Goal: Task Accomplishment & Management: Use online tool/utility

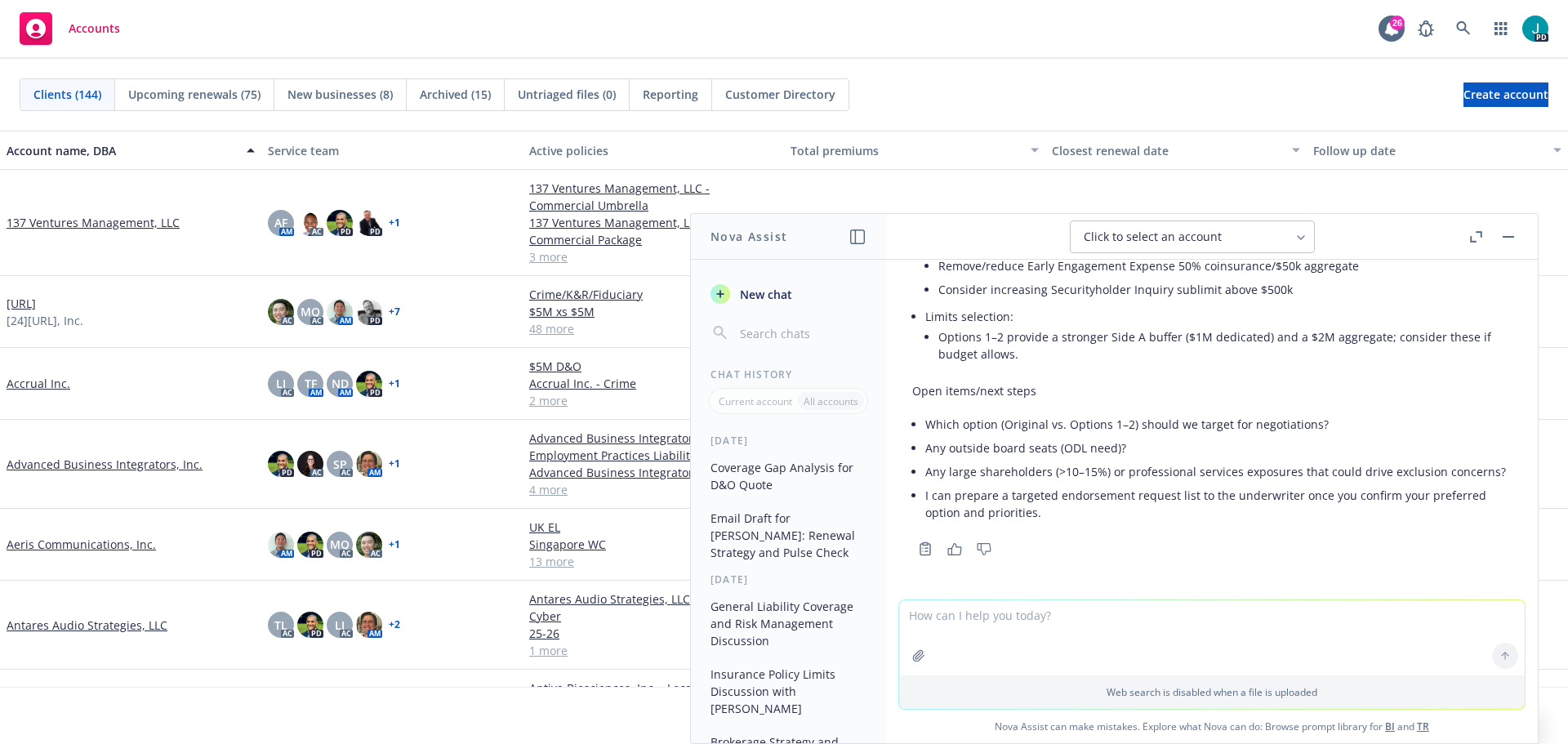
scroll to position [1721, 0]
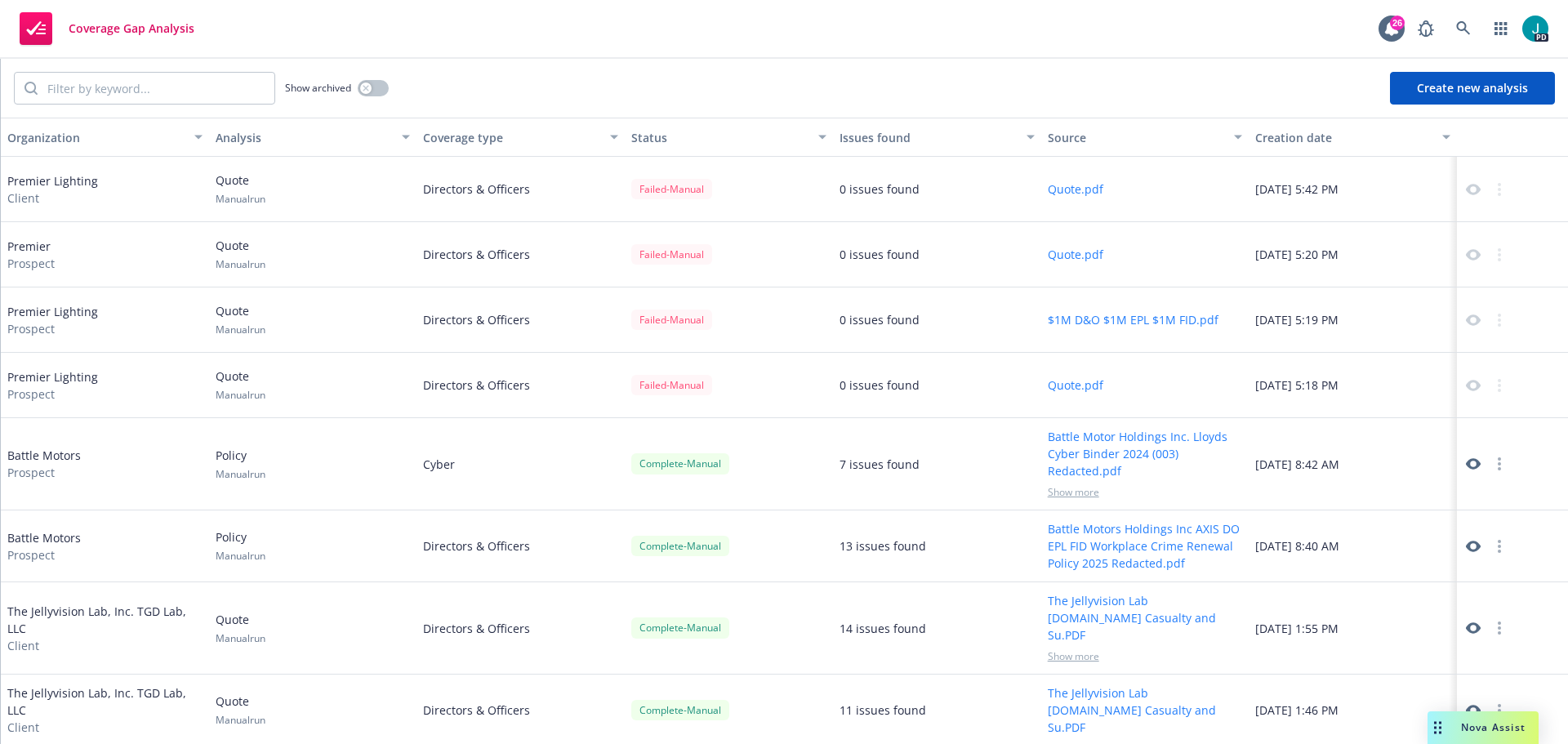
click at [1460, 89] on button "Create new analysis" at bounding box center [1472, 88] width 165 height 32
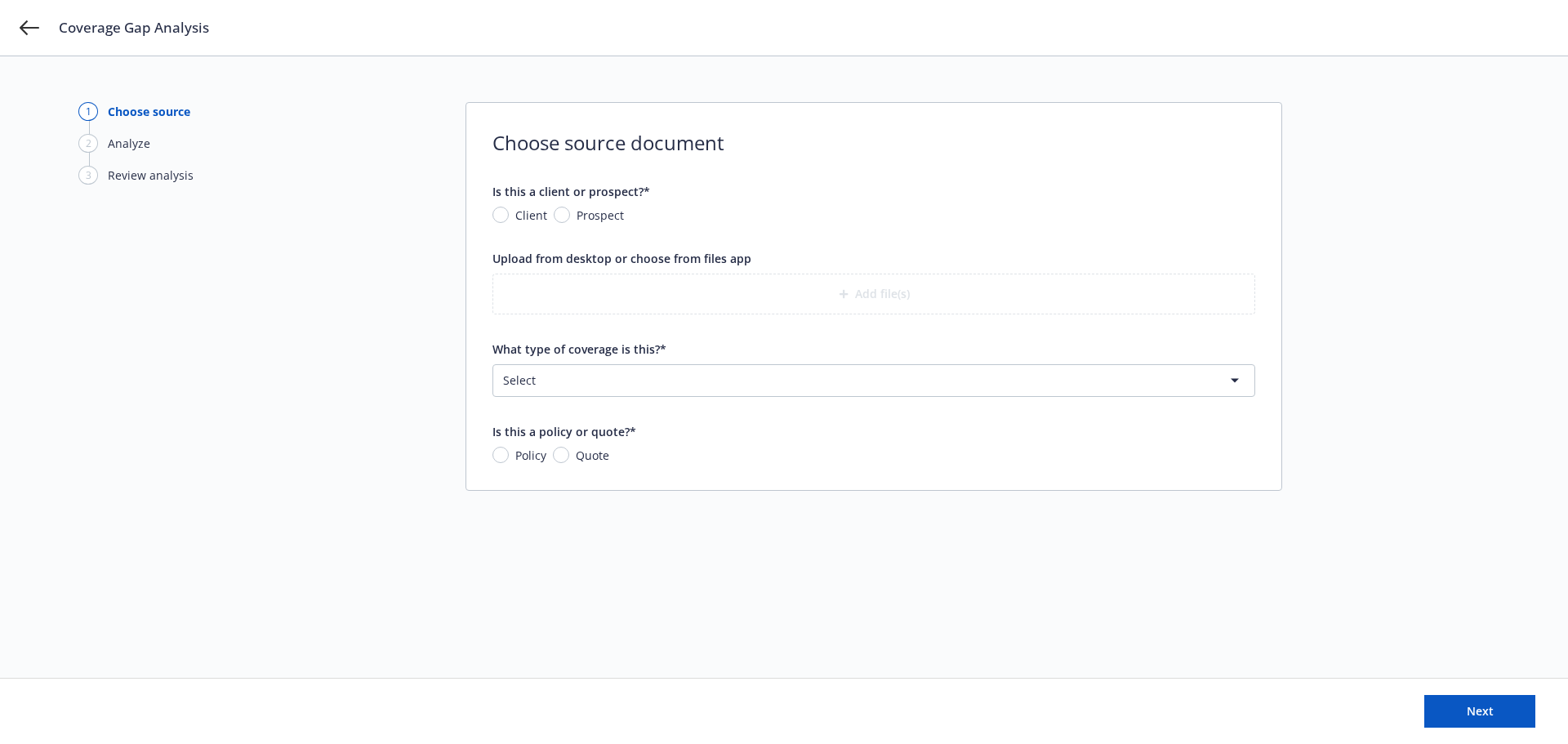
click at [568, 205] on div "Is this a client or prospect?* Client Prospect" at bounding box center [874, 203] width 763 height 41
click at [567, 212] on input "Prospect" at bounding box center [562, 215] width 17 height 17
radio input "true"
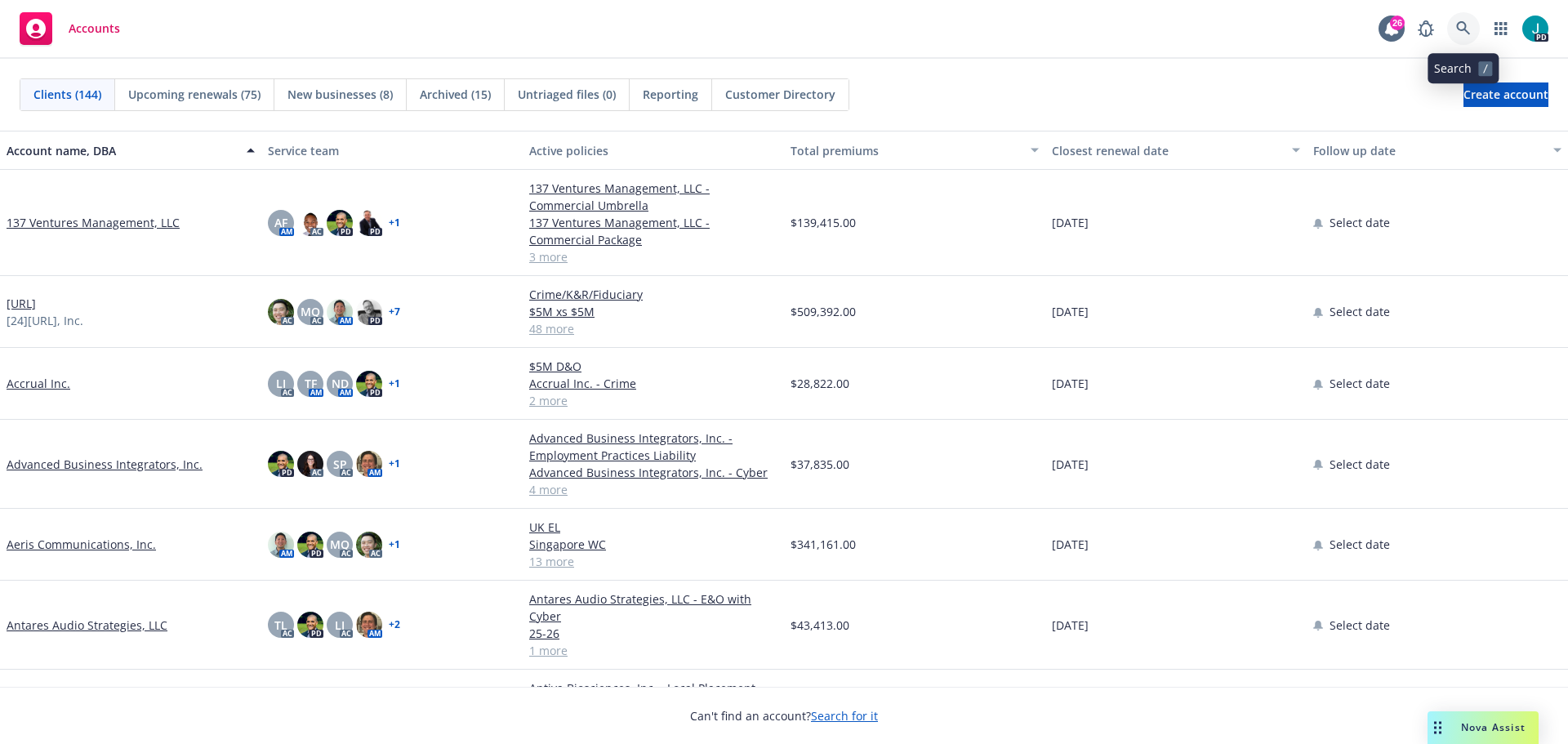
click at [1469, 32] on icon at bounding box center [1463, 28] width 14 height 14
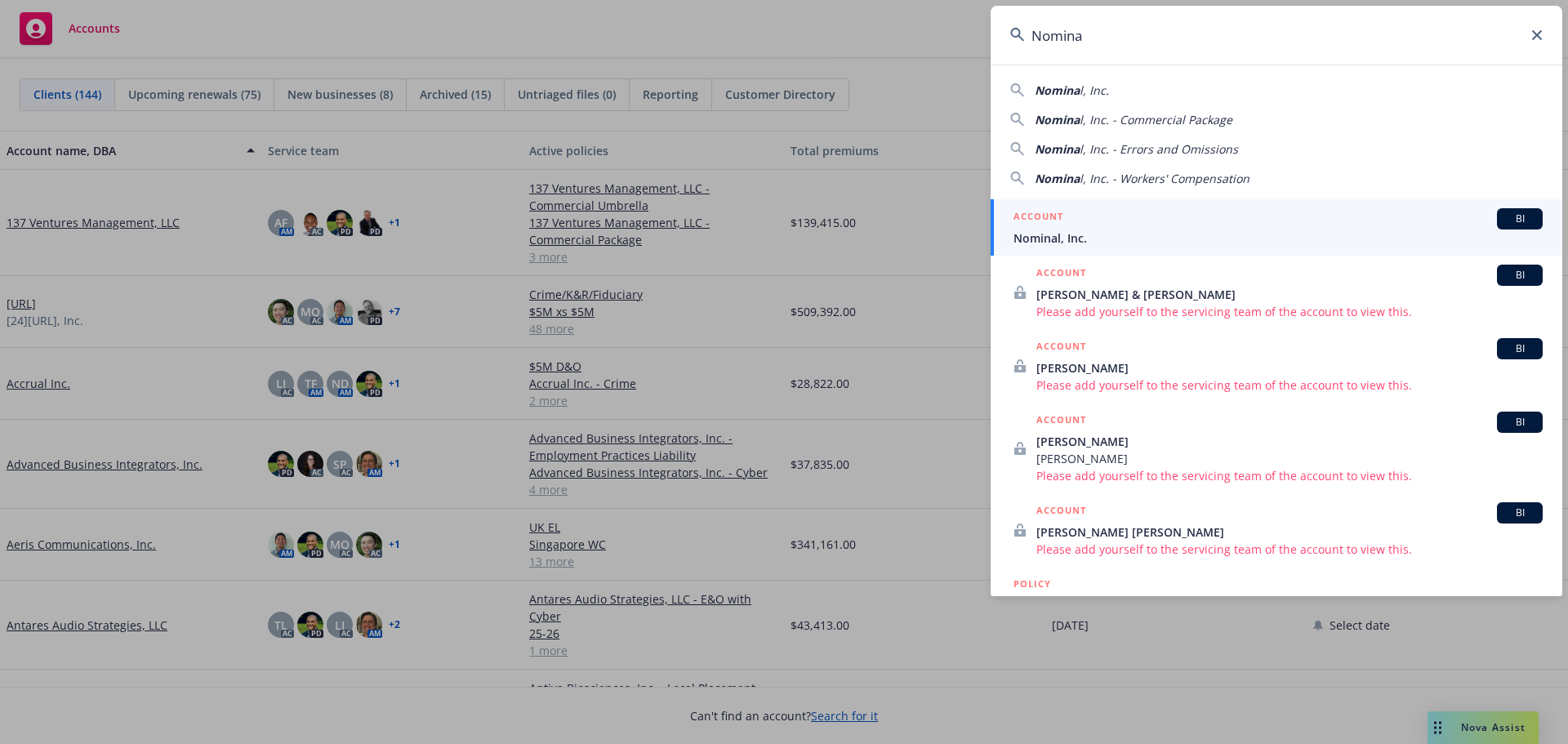
click at [1099, 89] on span "l, Inc." at bounding box center [1094, 90] width 30 height 16
type input "Nominal, Inc."
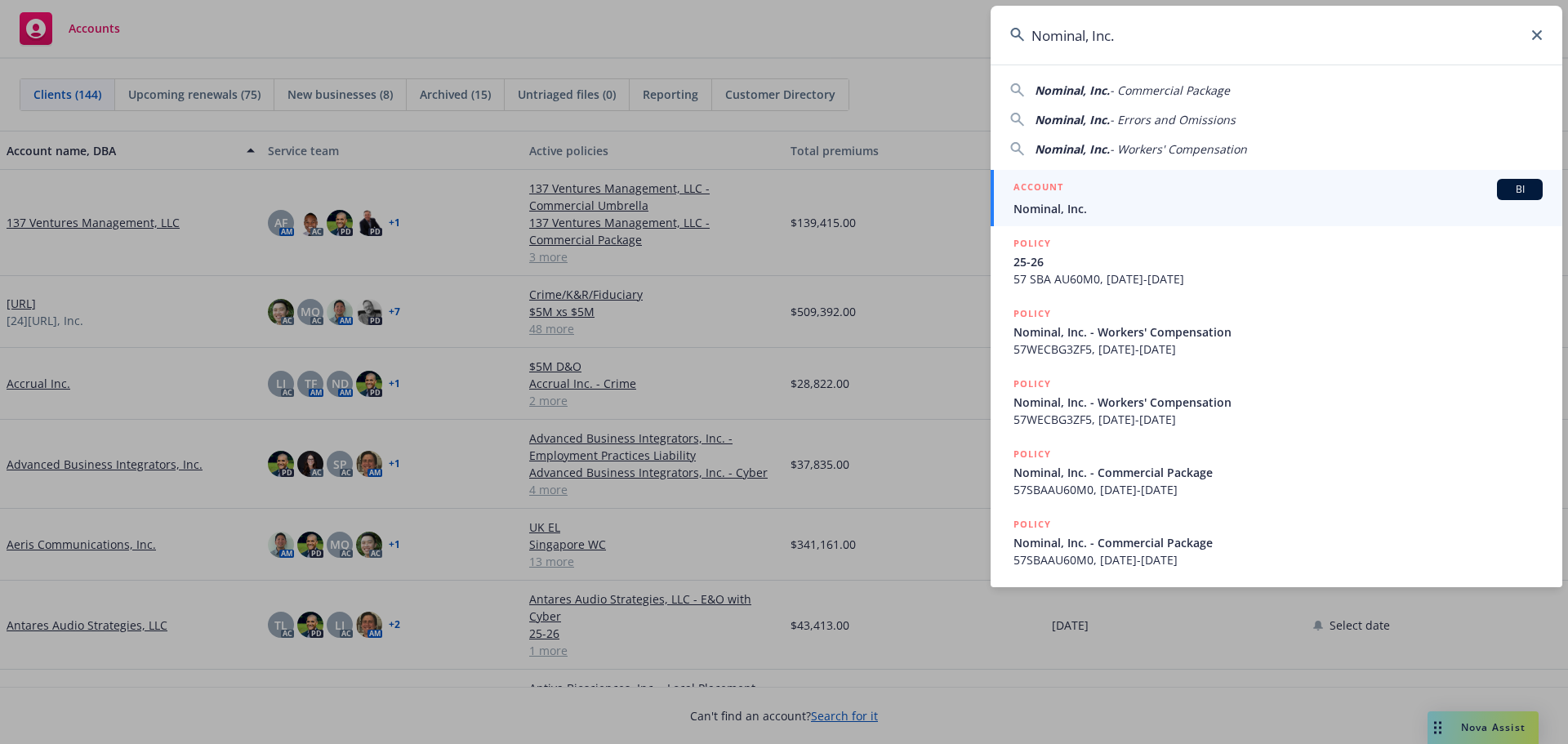
click at [1040, 212] on span "Nominal, Inc." at bounding box center [1277, 209] width 529 height 17
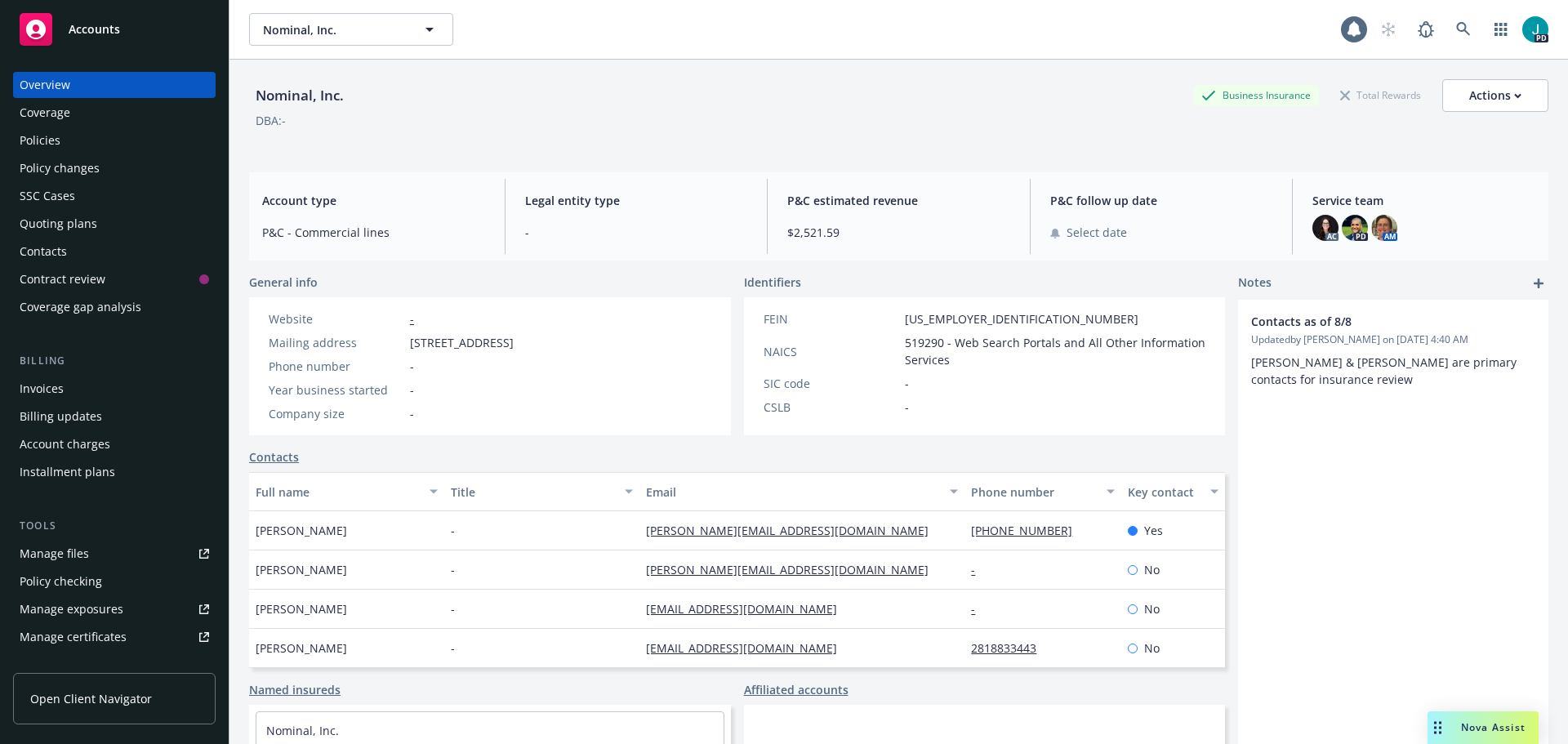
click at [64, 146] on div "Policies" at bounding box center [114, 141] width 190 height 26
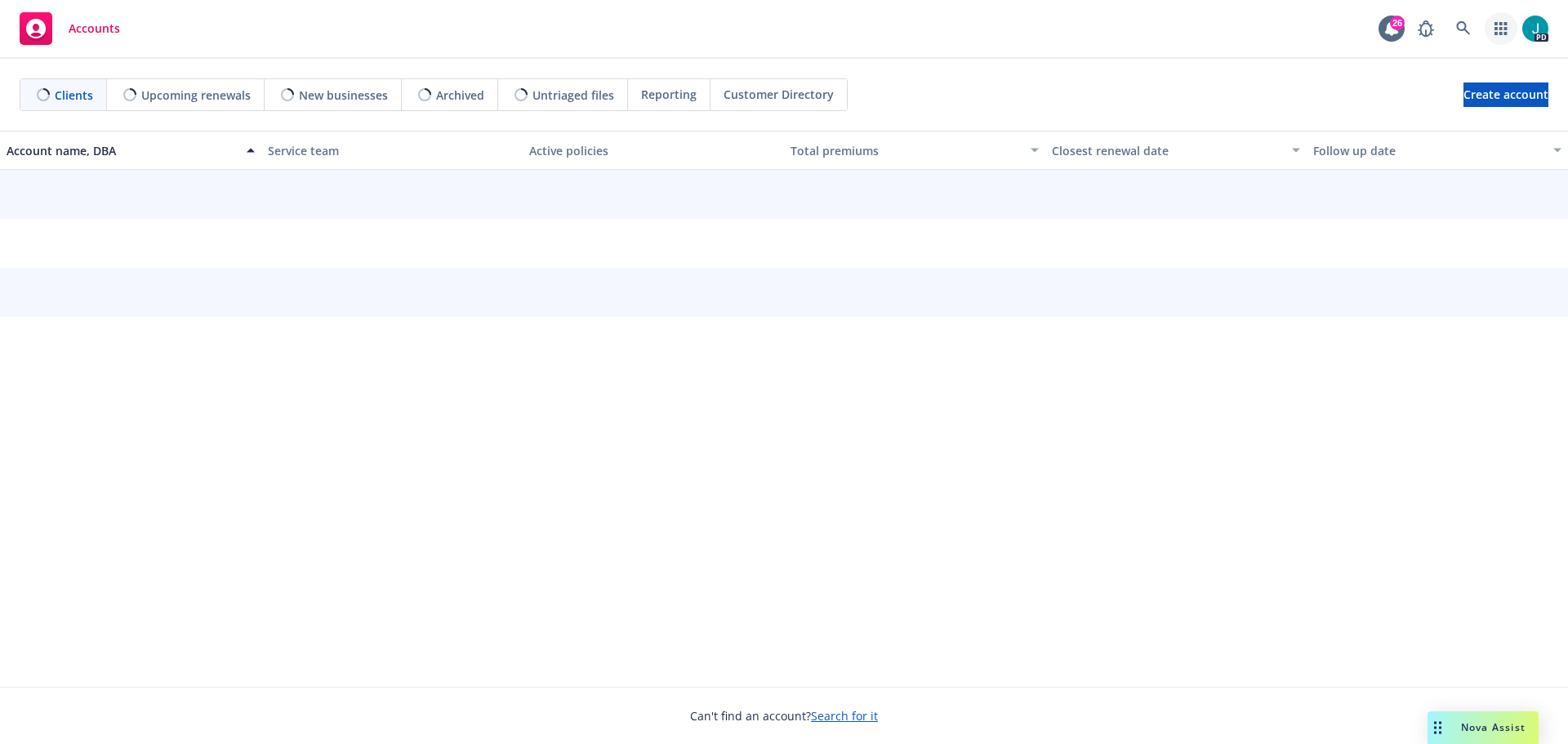
click at [1497, 28] on icon "button" at bounding box center [1501, 29] width 12 height 13
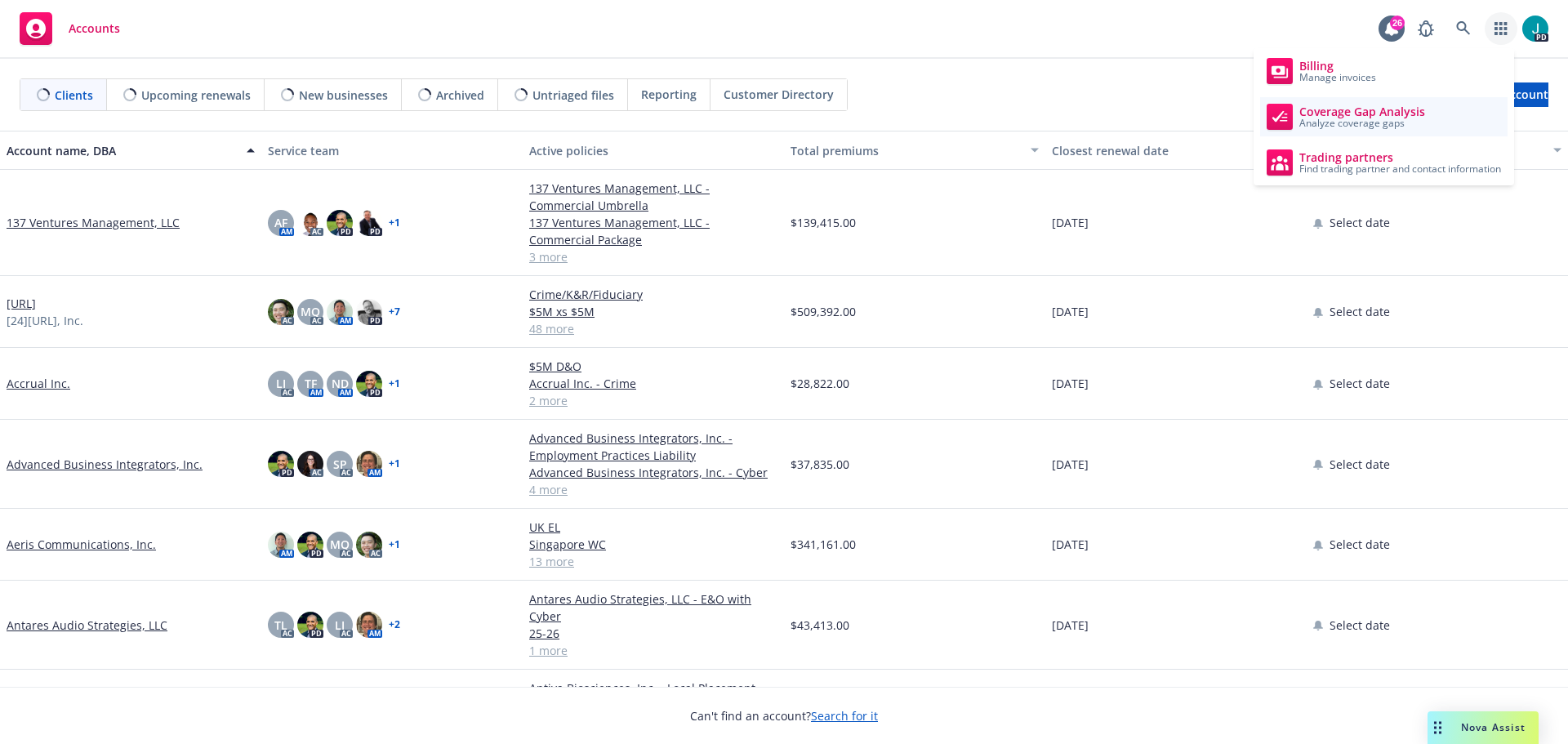
click at [1315, 115] on span "Coverage Gap Analysis" at bounding box center [1363, 112] width 126 height 13
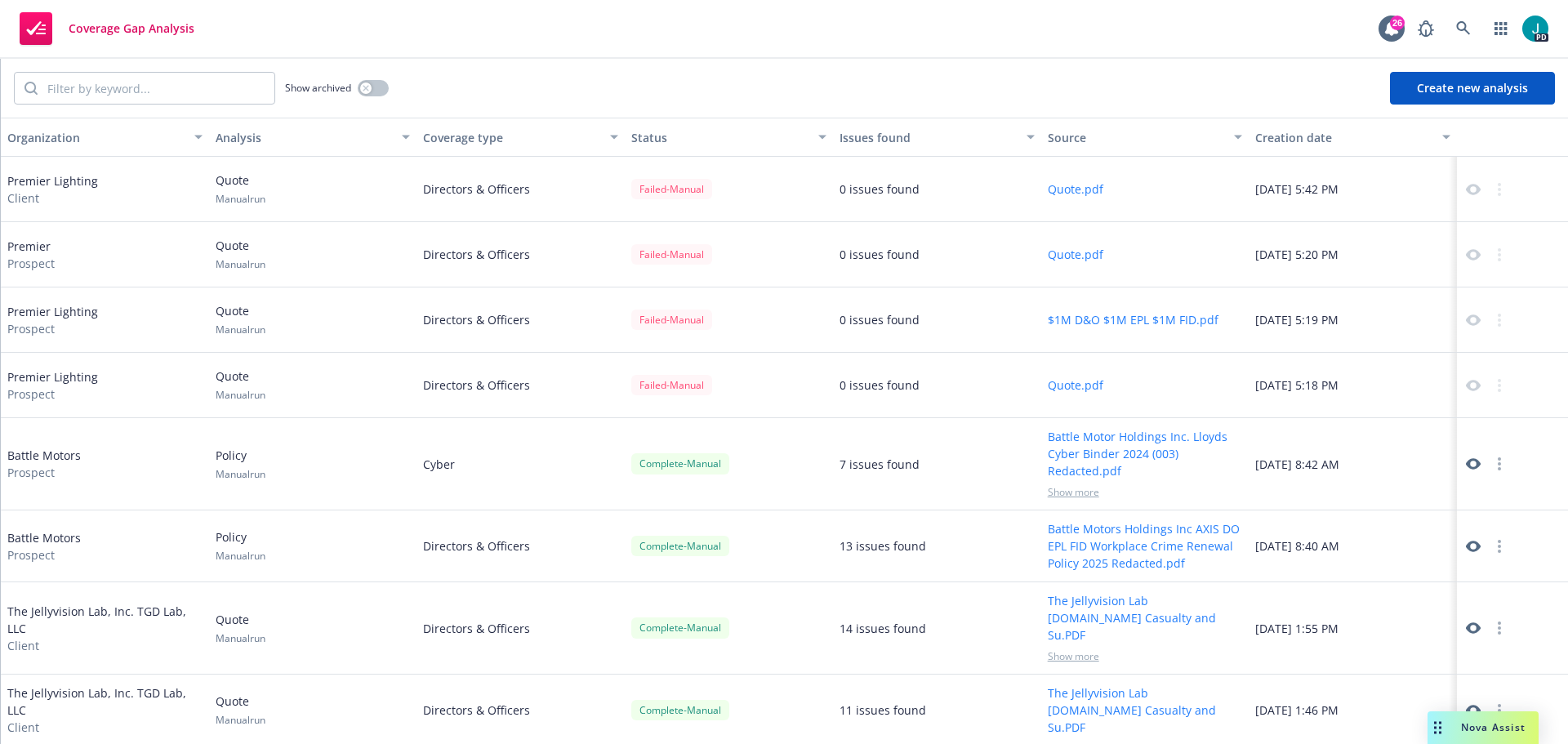
click at [1429, 89] on button "Create new analysis" at bounding box center [1472, 88] width 165 height 32
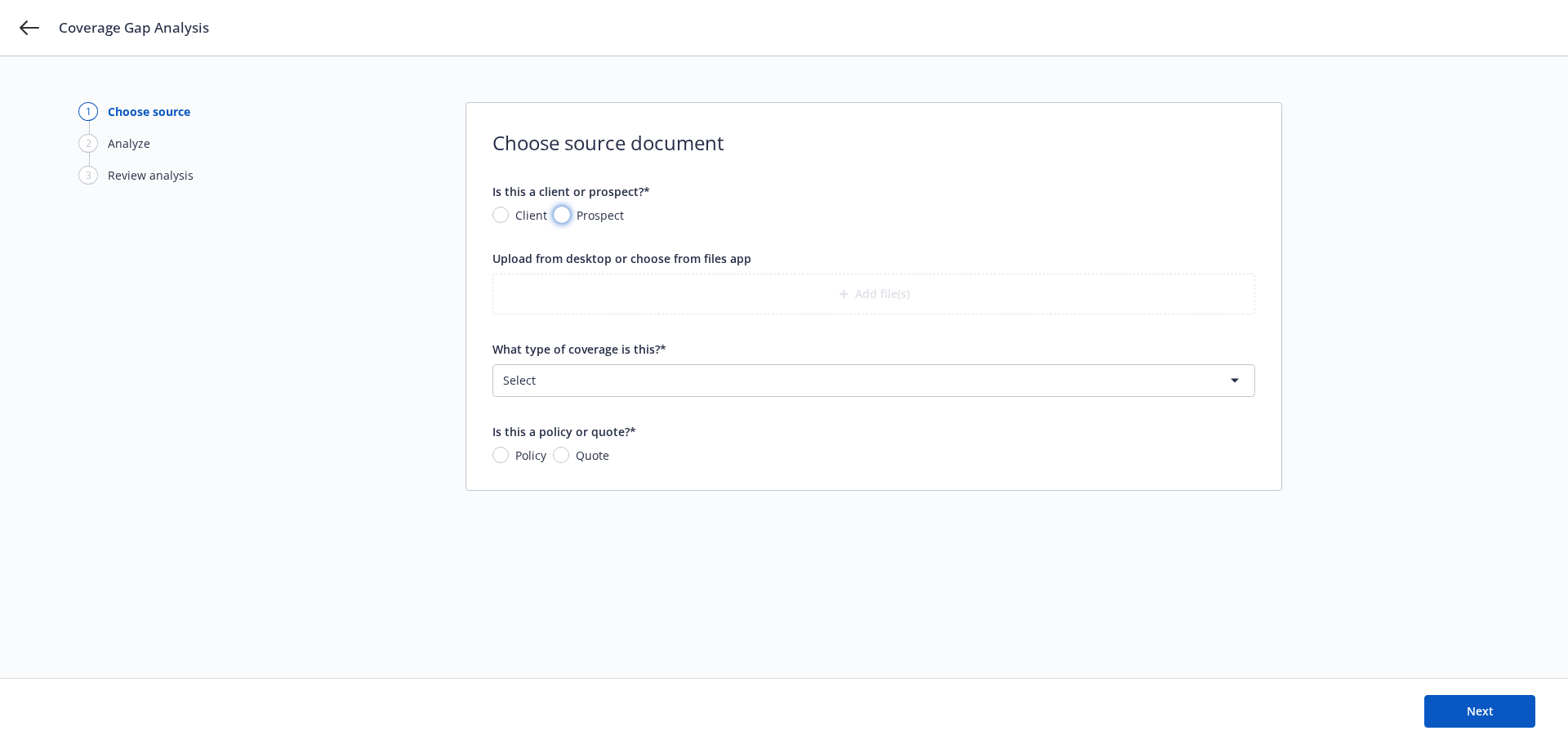
click at [568, 214] on input "Prospect" at bounding box center [562, 215] width 17 height 17
radio input "true"
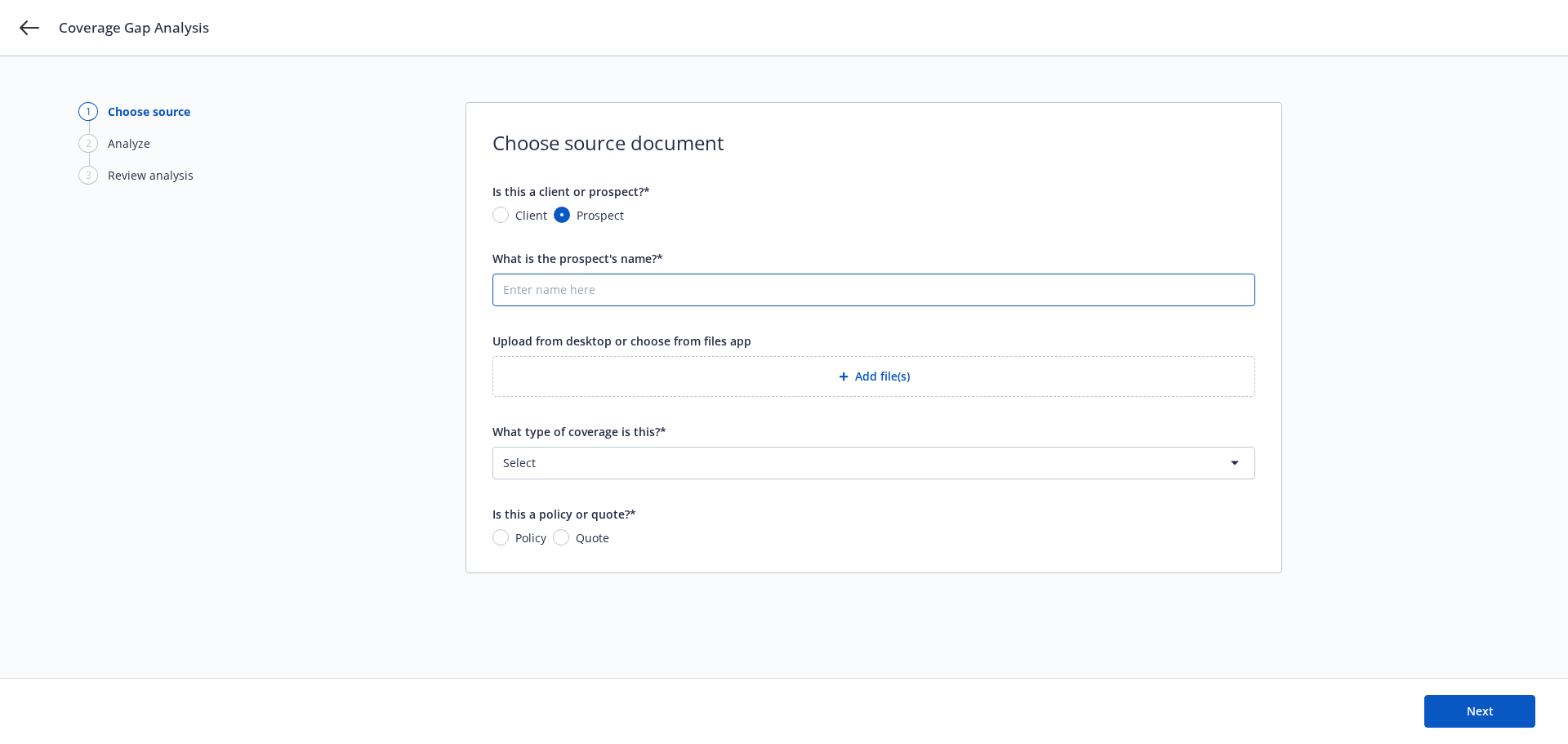
click at [559, 291] on input "What is the prospect's name?*" at bounding box center [874, 290] width 762 height 31
type input "Premier"
click at [872, 379] on button "Add file(s)" at bounding box center [874, 376] width 763 height 41
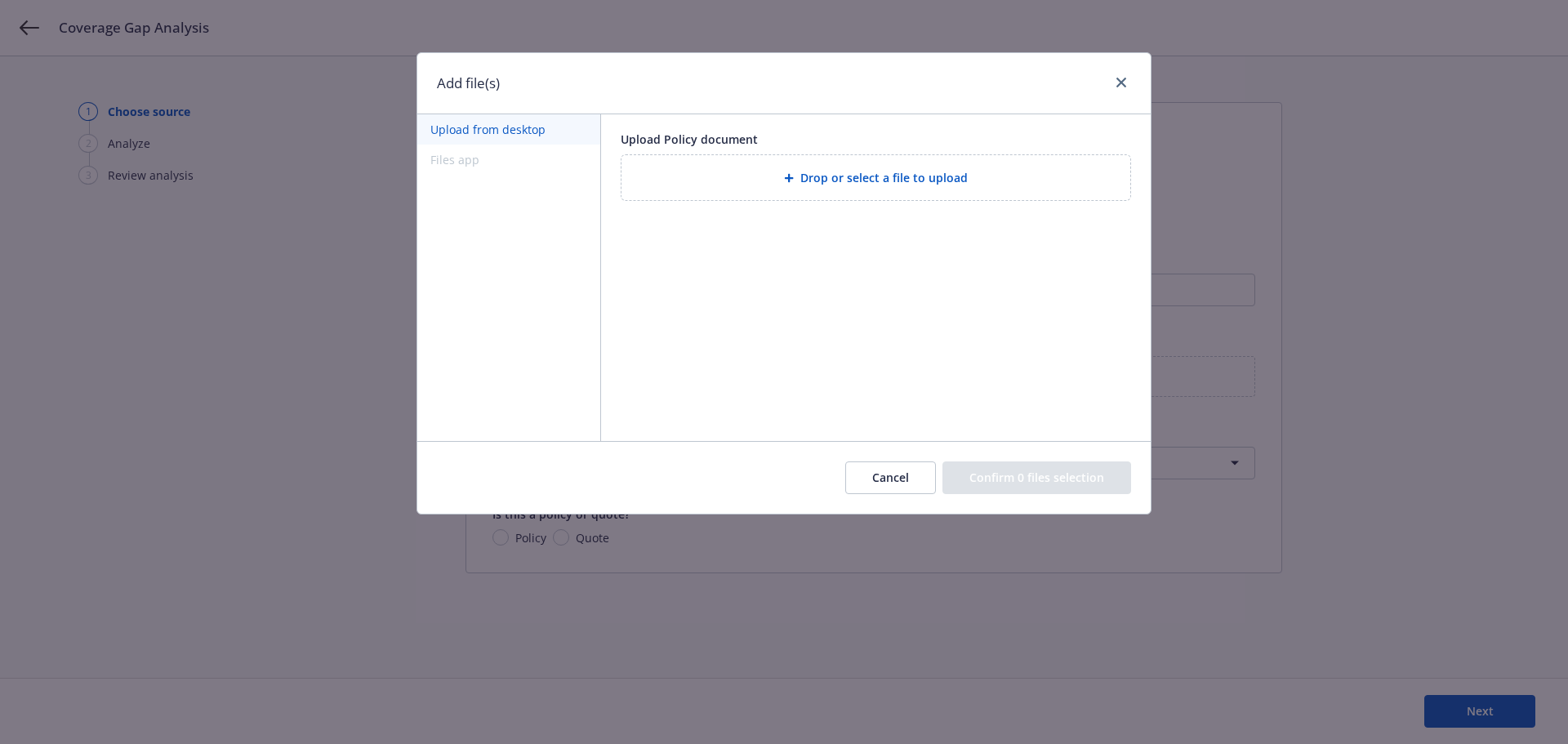
click at [789, 175] on icon at bounding box center [789, 178] width 10 height 10
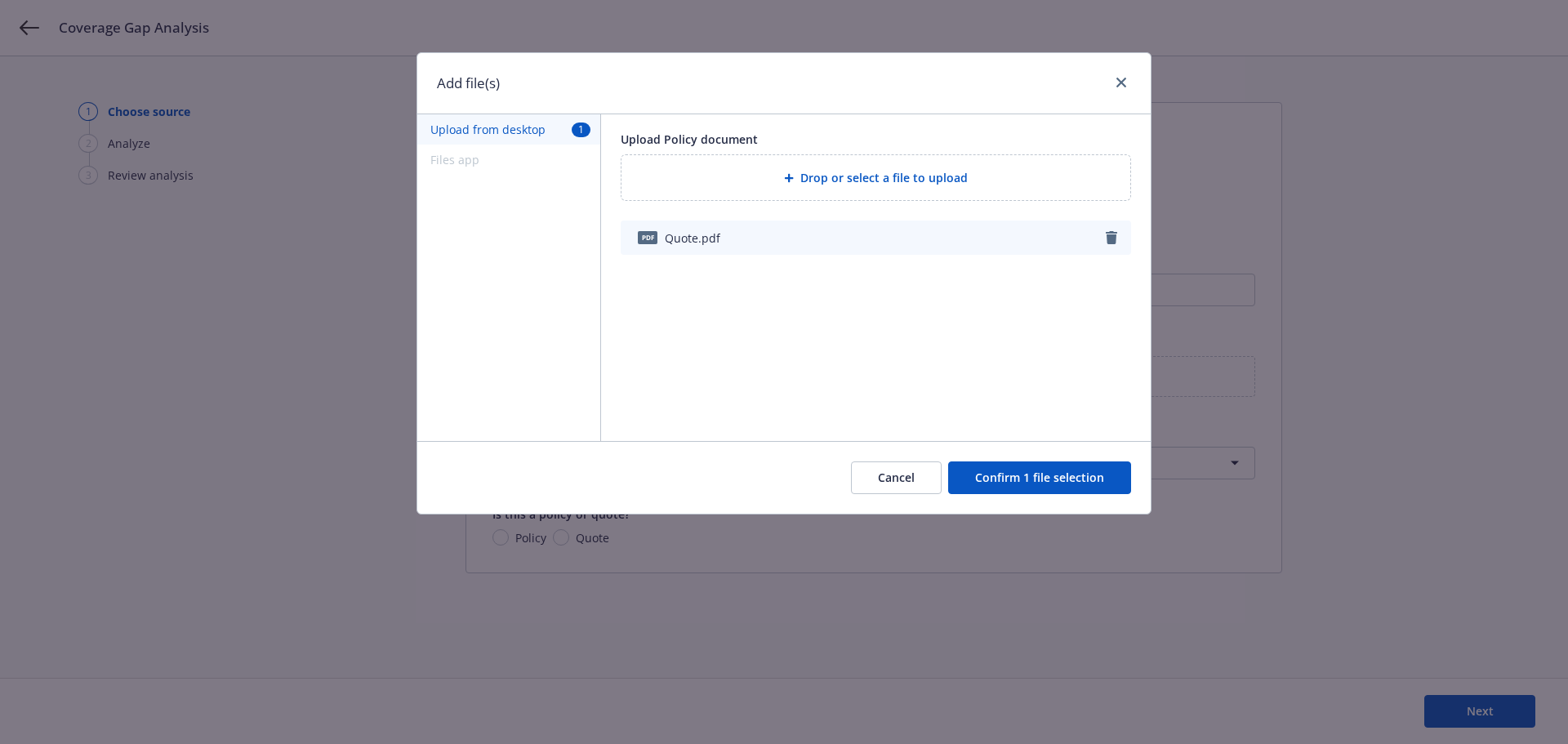
click at [1053, 491] on button "Confirm 1 file selection" at bounding box center [1039, 477] width 183 height 32
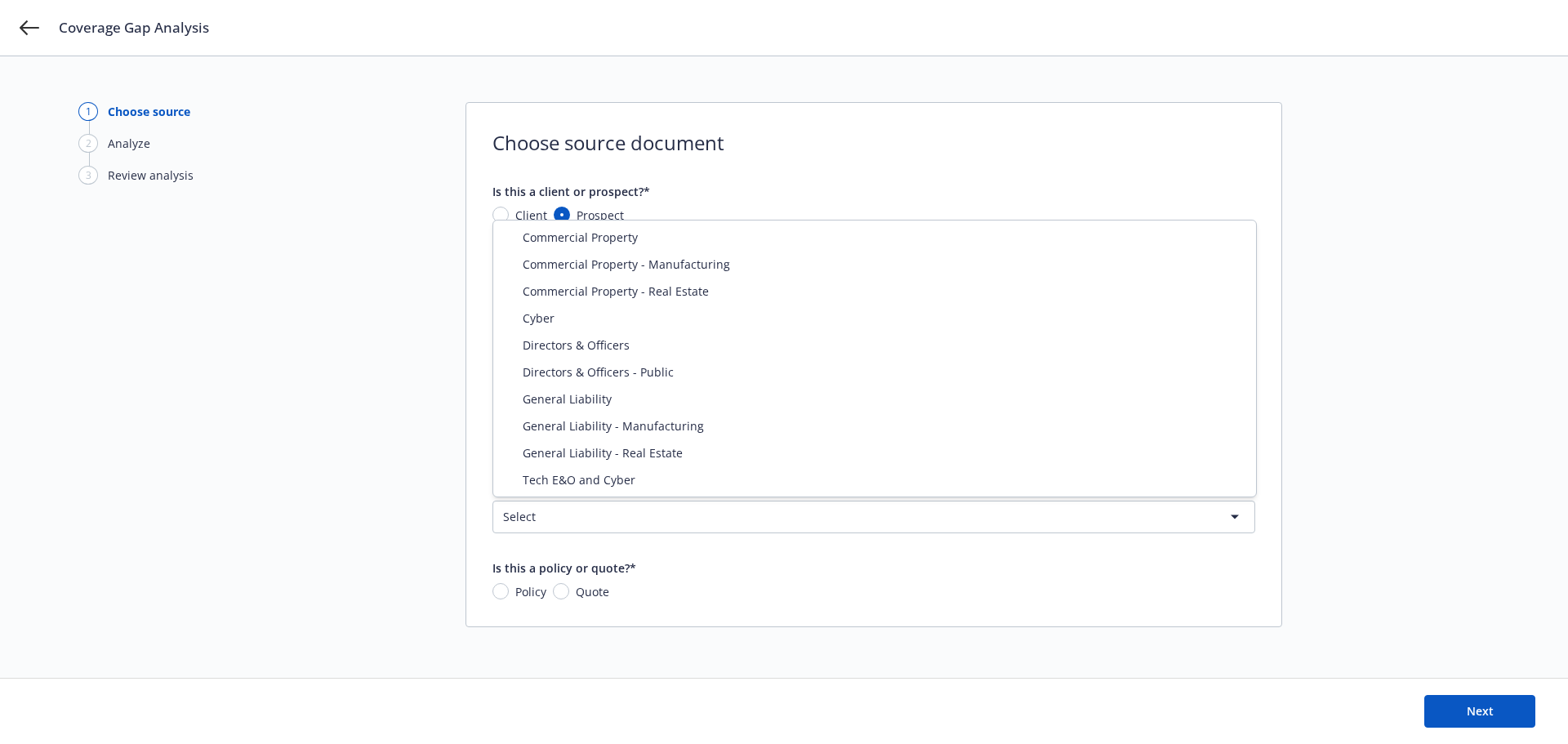
click at [605, 501] on html "Coverage Gap Analysis 1 Choose source 2 Analyze 3 Review analysis Choose source…" at bounding box center [784, 396] width 1568 height 794
select select "DIRECTORS_AND_OFFICERS"
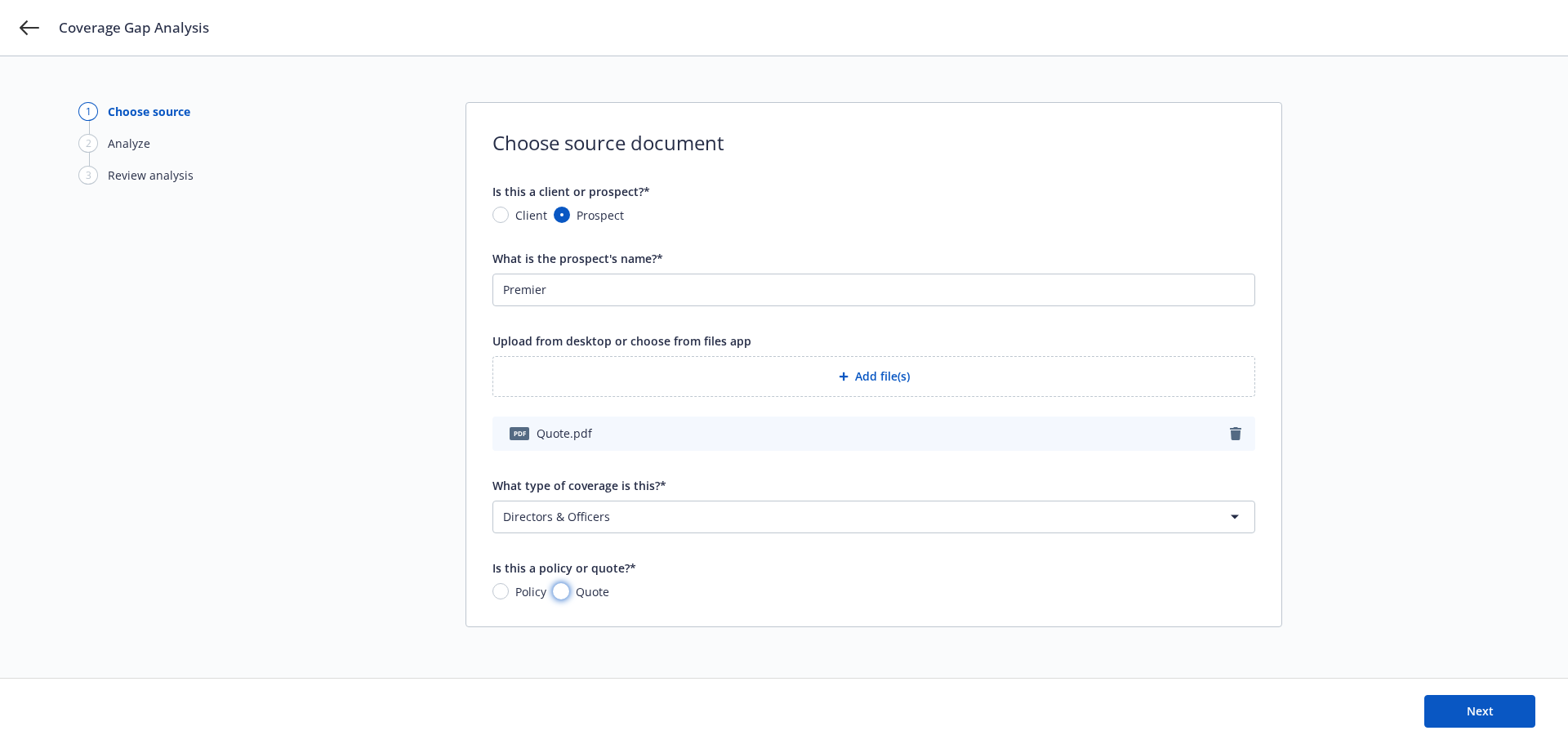
click at [568, 589] on input "Quote" at bounding box center [561, 591] width 17 height 17
radio input "true"
click at [1484, 707] on span "Next" at bounding box center [1480, 711] width 27 height 16
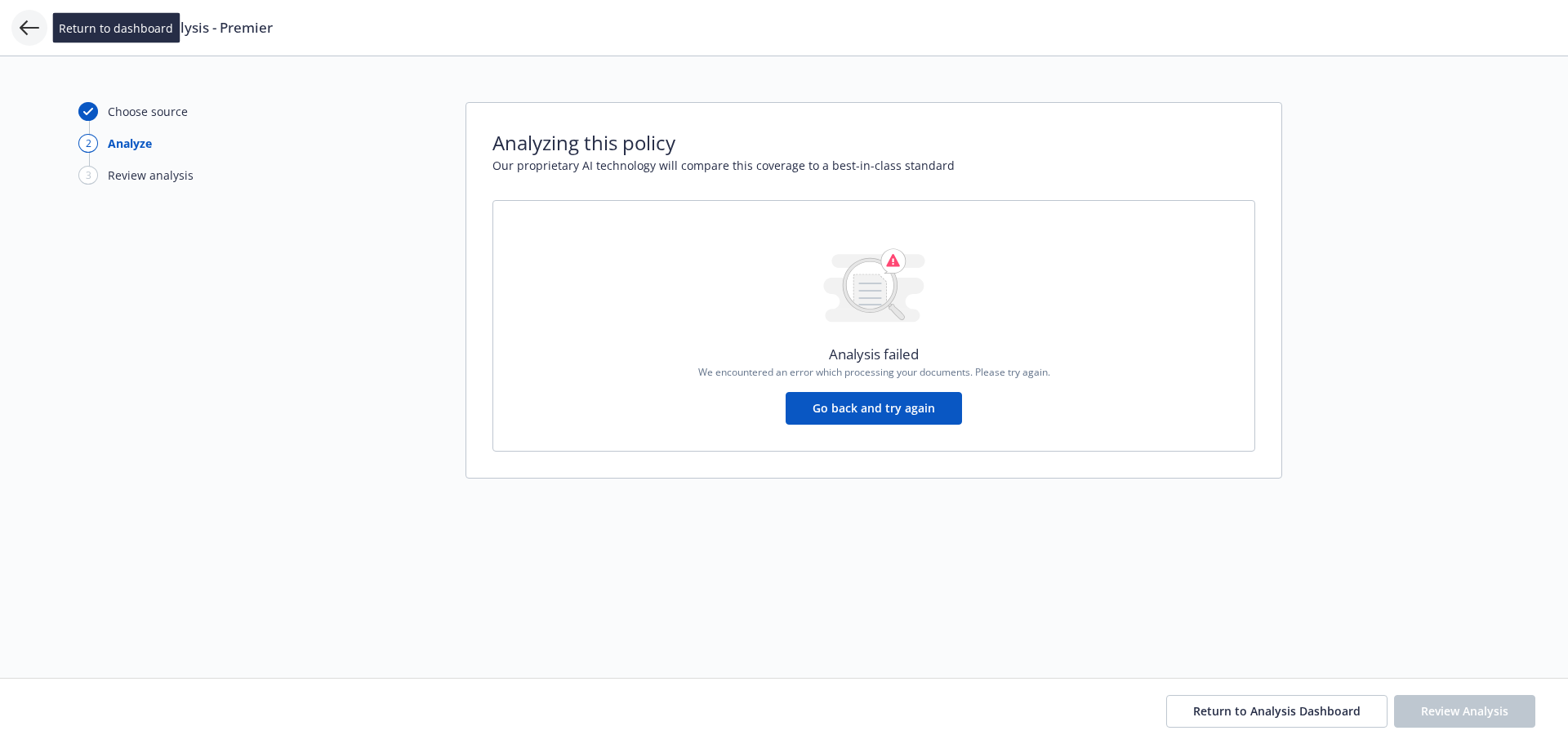
click at [33, 26] on icon at bounding box center [30, 28] width 20 height 20
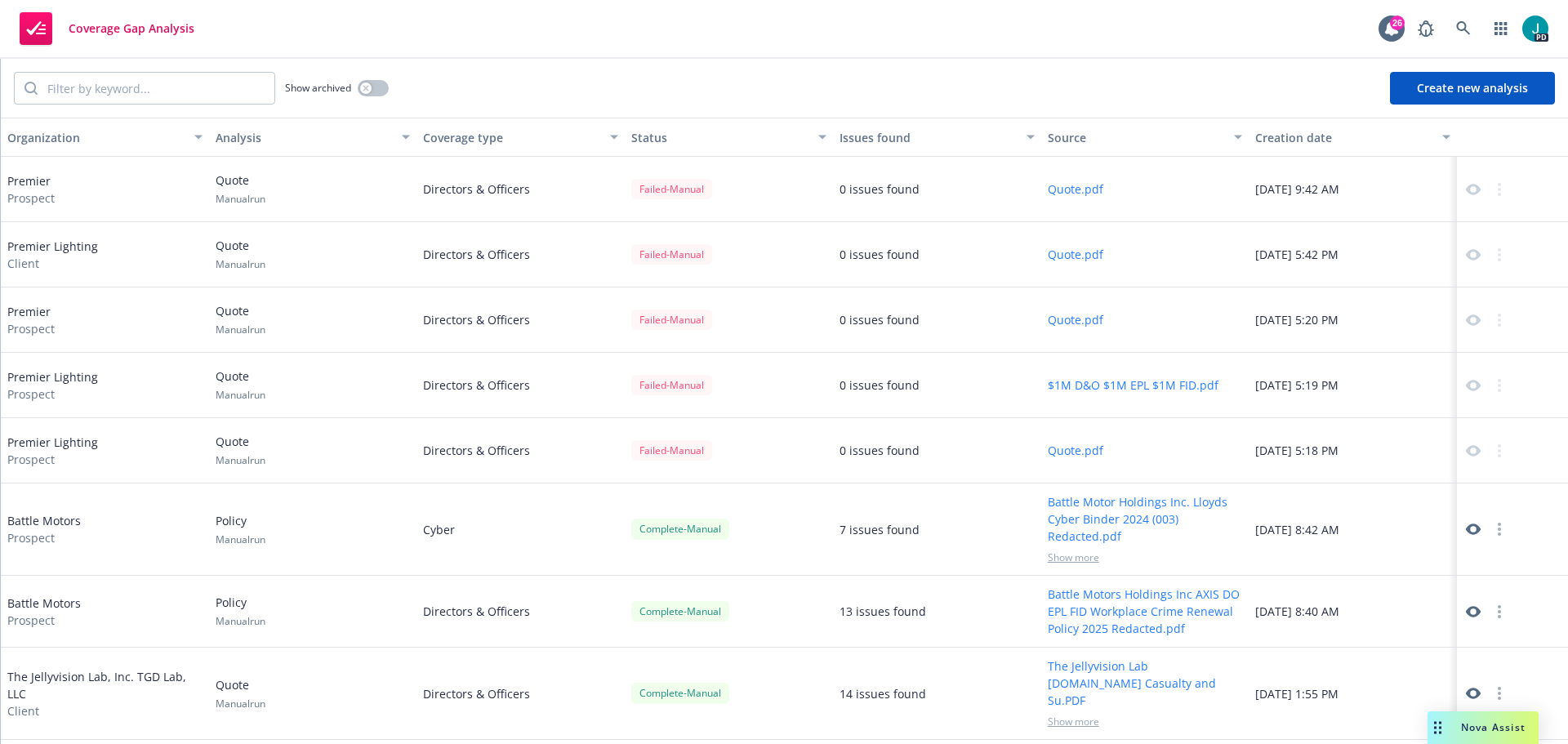
click at [1486, 201] on div at bounding box center [1513, 189] width 111 height 65
click at [1498, 533] on circle "button" at bounding box center [1500, 534] width 3 height 3
click at [1448, 721] on div "Nova Assist" at bounding box center [1493, 727] width 91 height 14
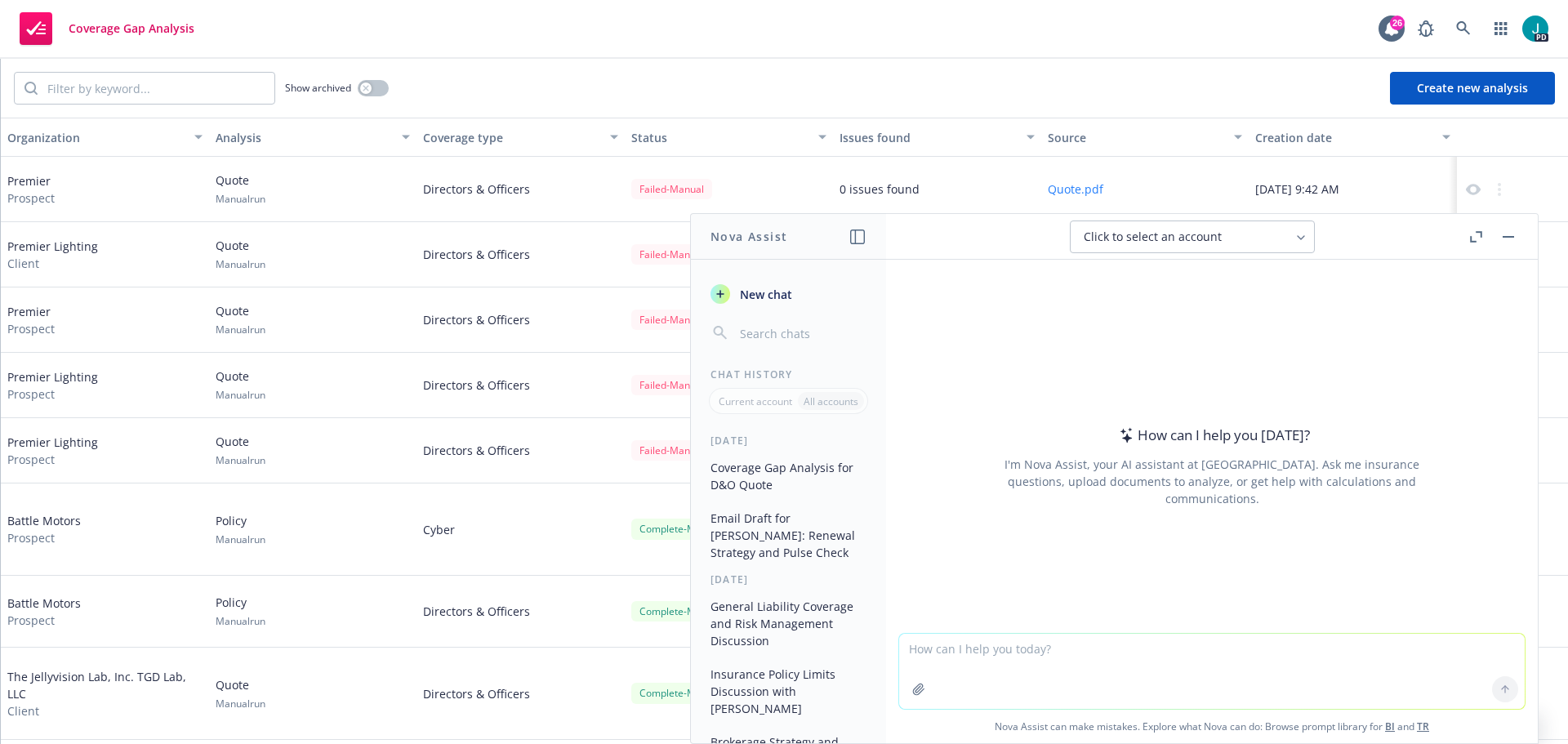
click at [778, 476] on button "Coverage Gap Analysis for D&O Quote" at bounding box center [788, 476] width 169 height 44
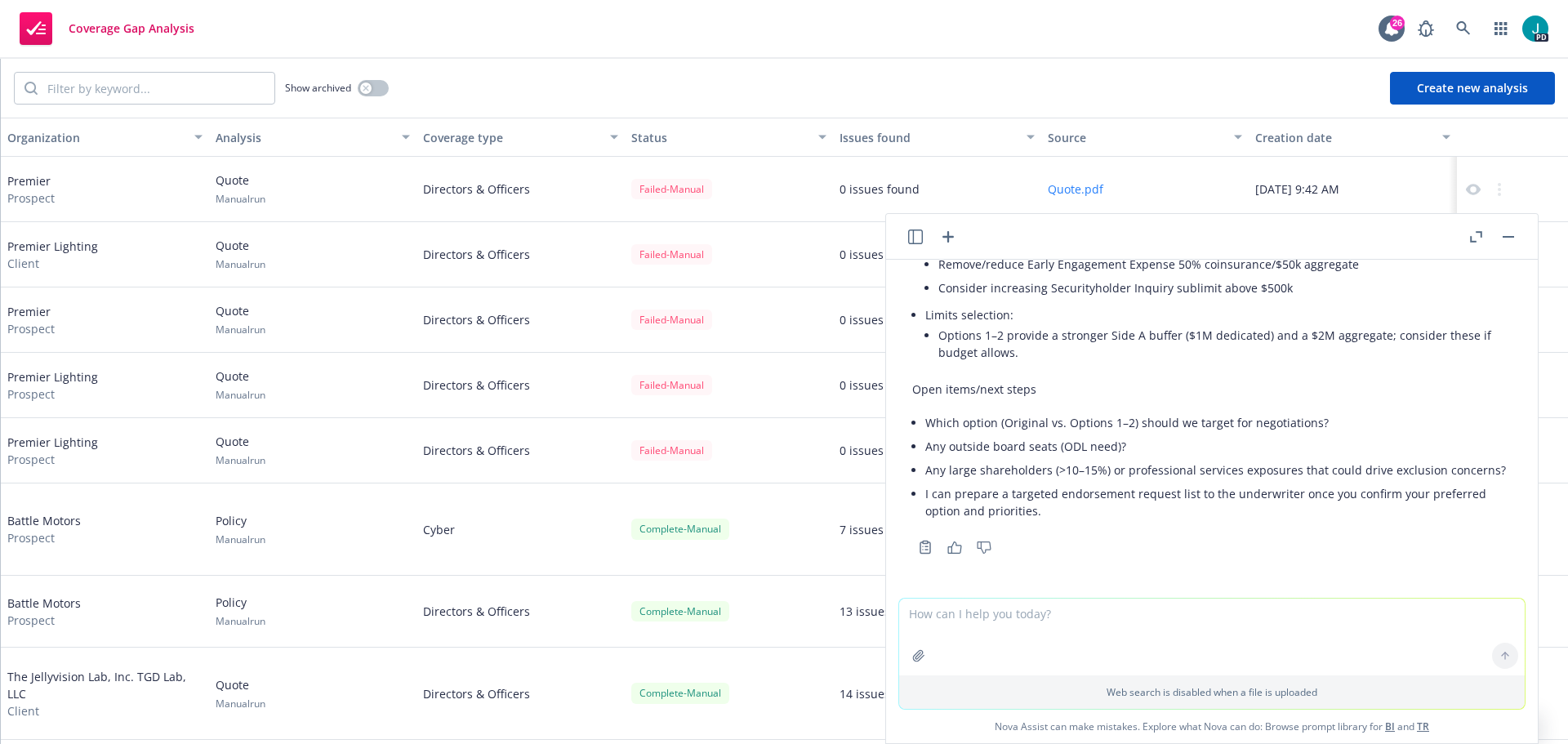
scroll to position [1722, 0]
click at [1009, 632] on textarea at bounding box center [1212, 636] width 626 height 77
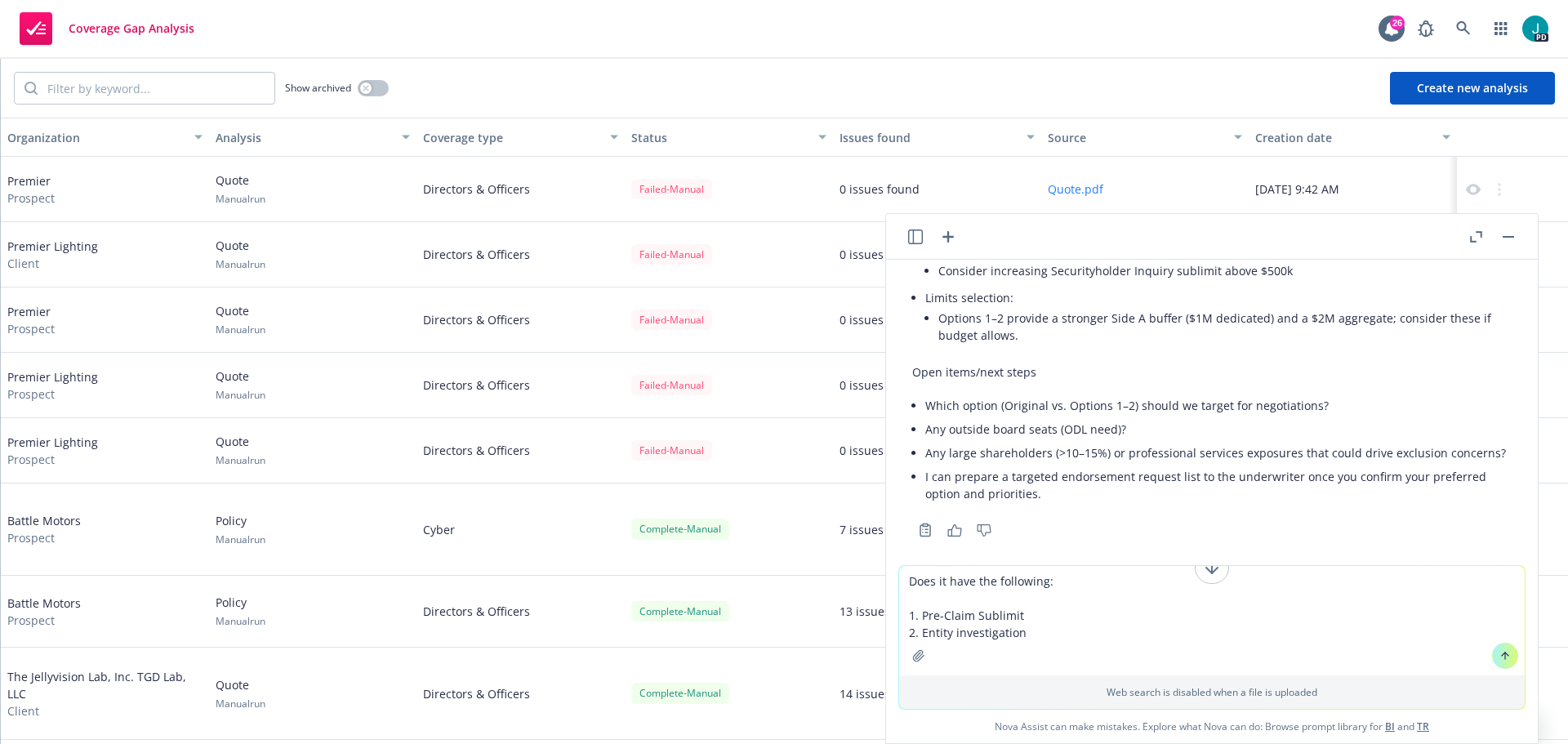
type textarea "Does it have the following: 1. Pre-Claim Sublimit 2. Entity investigations"
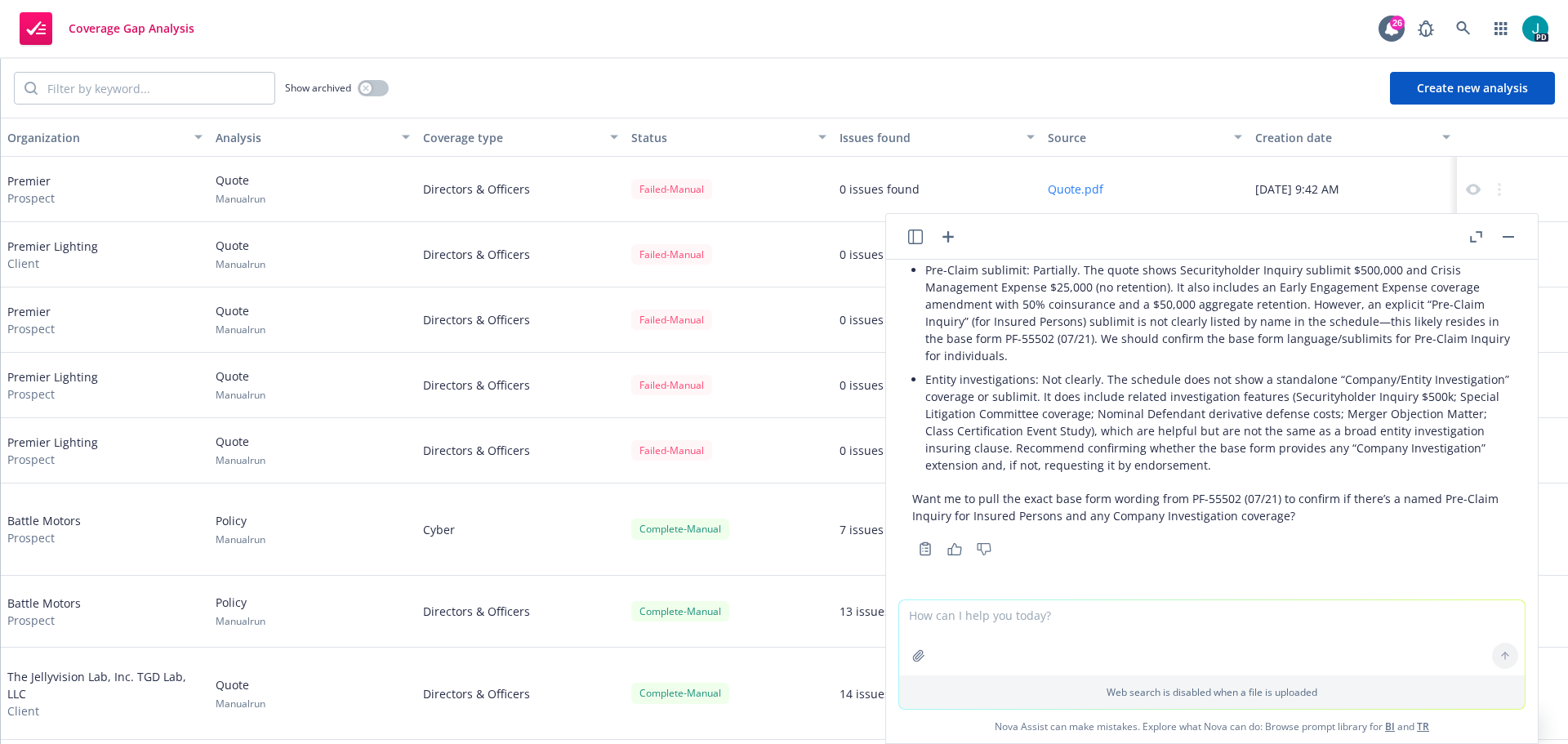
scroll to position [2189, 0]
click at [948, 619] on textarea at bounding box center [1212, 637] width 626 height 75
type textarea "s"
click at [1014, 625] on textarea at bounding box center [1212, 636] width 626 height 77
paste textarea "Are we able to check/confirm or improve coverage here if missing? Board Observe…"
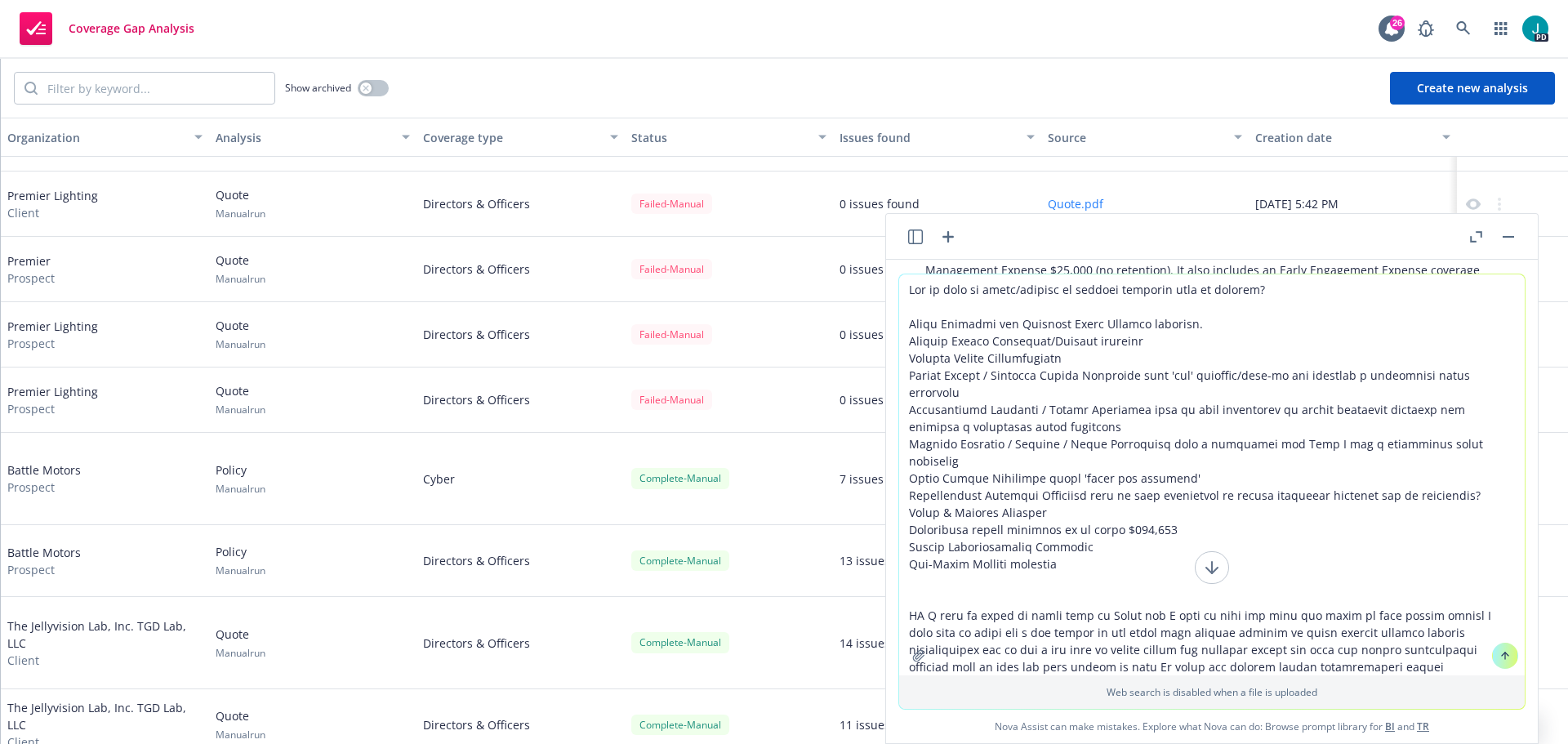
scroll to position [0, 0]
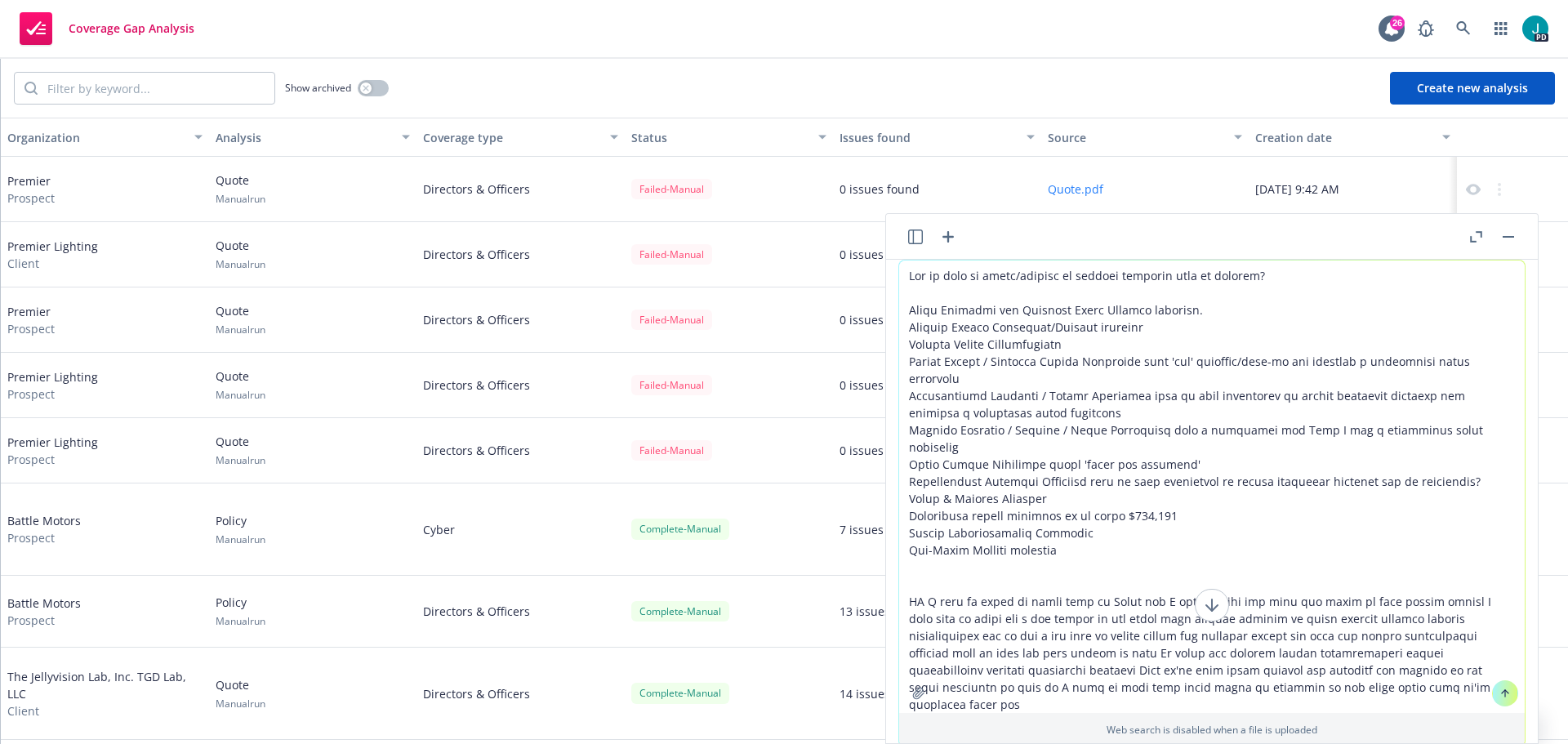
type textarea "Are we able to check/confirm or improve coverage here if missing? Board Observe…"
click at [1503, 693] on icon at bounding box center [1505, 694] width 12 height 12
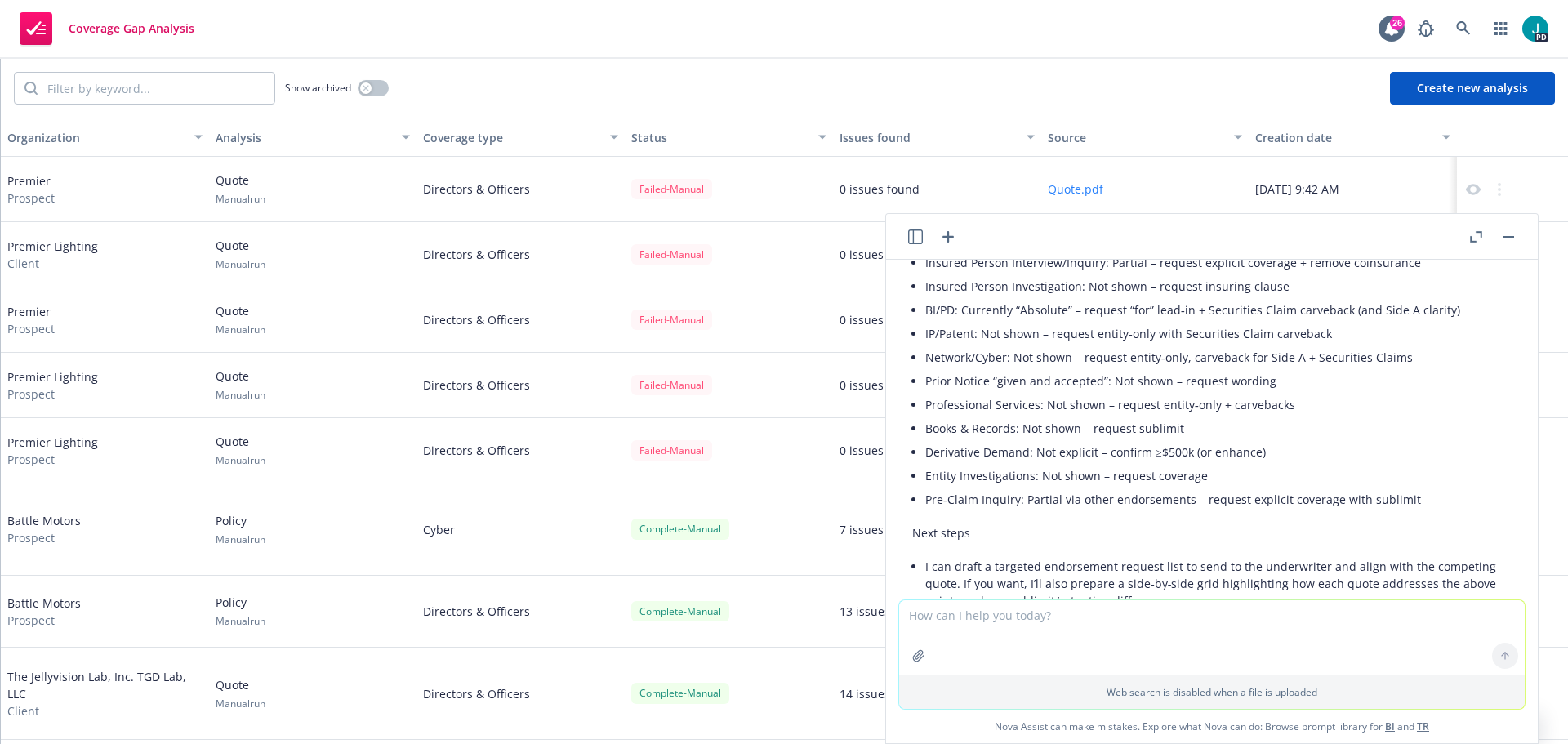
scroll to position [5351, 0]
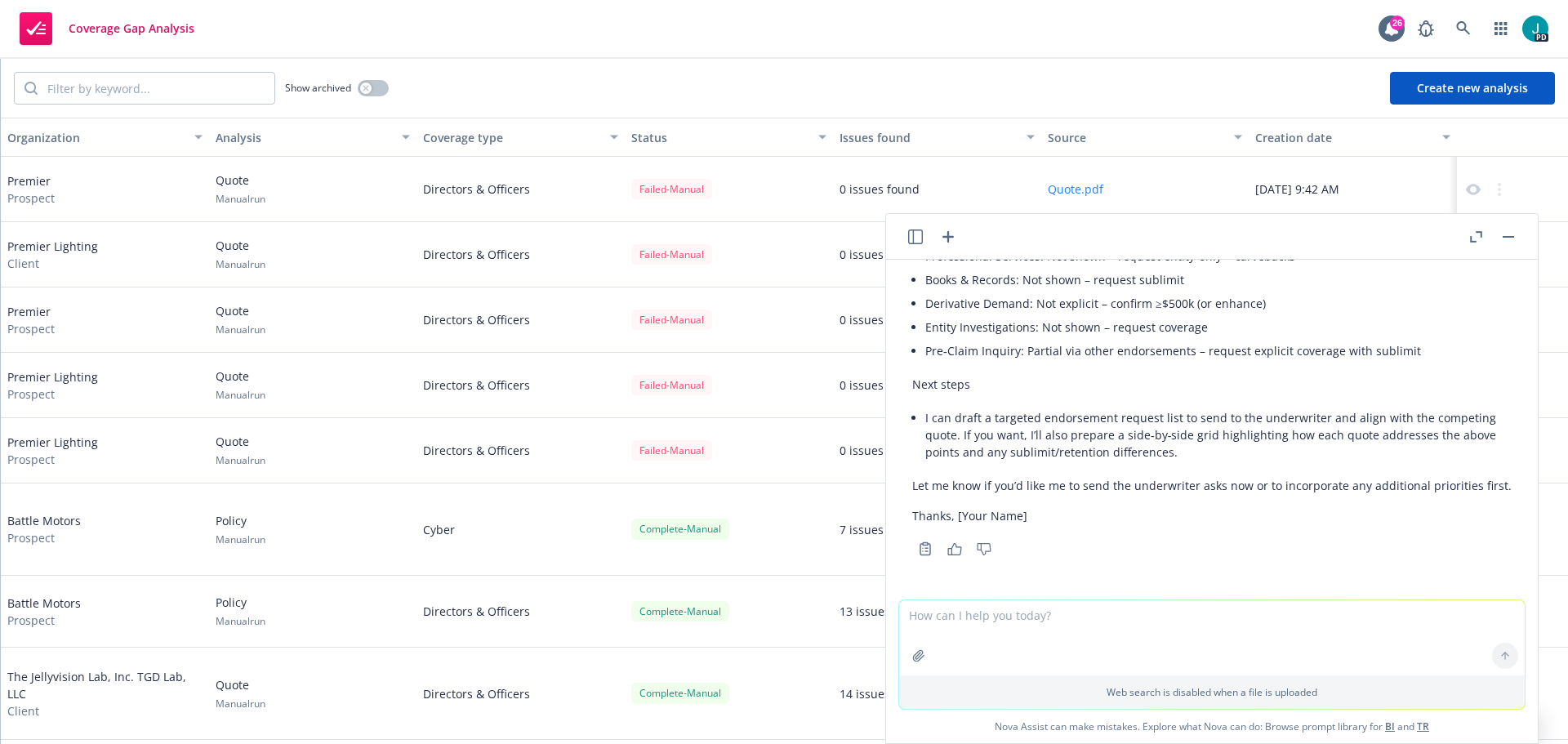
click at [1011, 619] on textarea at bounding box center [1212, 637] width 626 height 75
type textarea "Yes Please do"
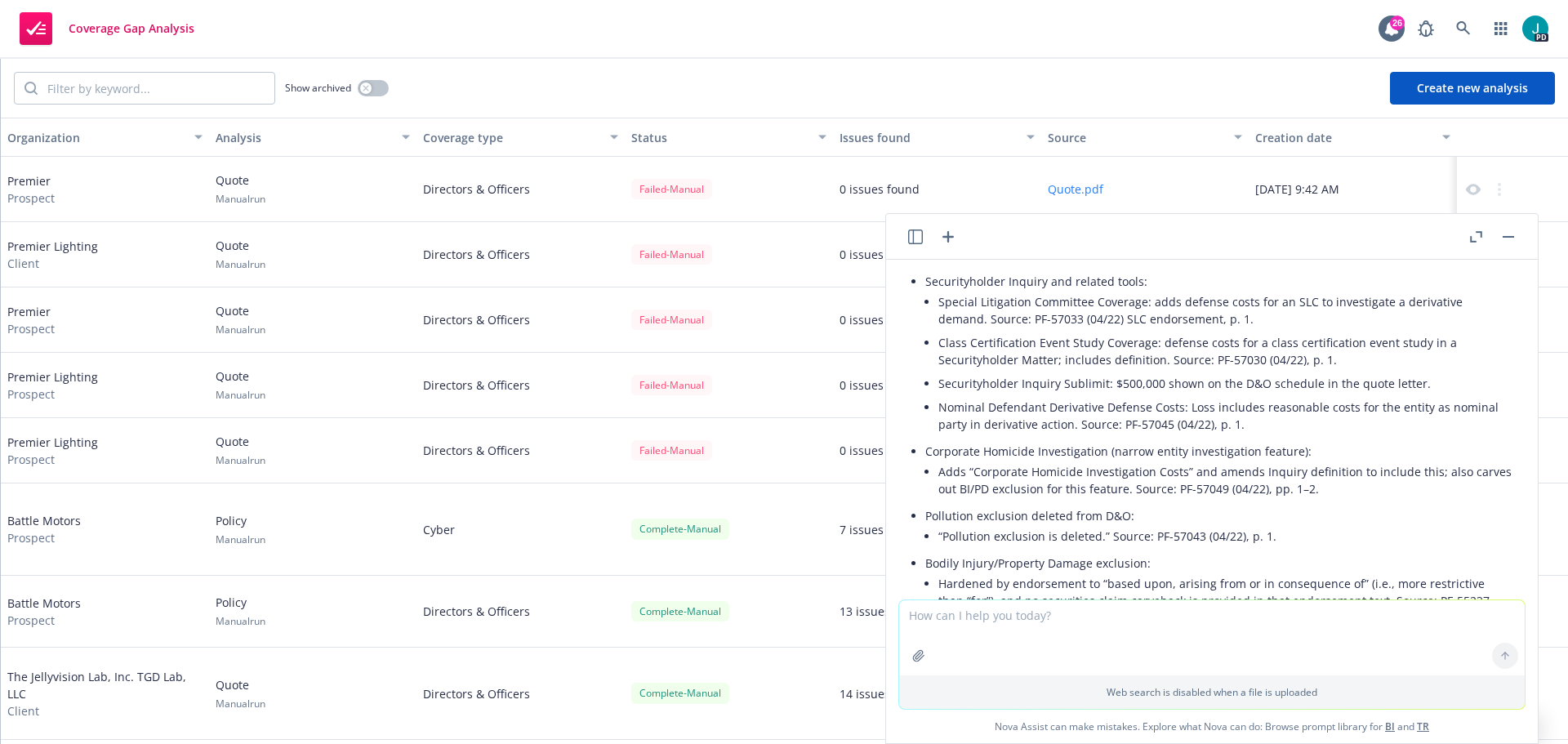
scroll to position [5796, 0]
click at [1052, 629] on textarea at bounding box center [1212, 637] width 626 height 75
type textarea "Can I get an Email to [PERSON_NAME] asking about these and if we can add for a …"
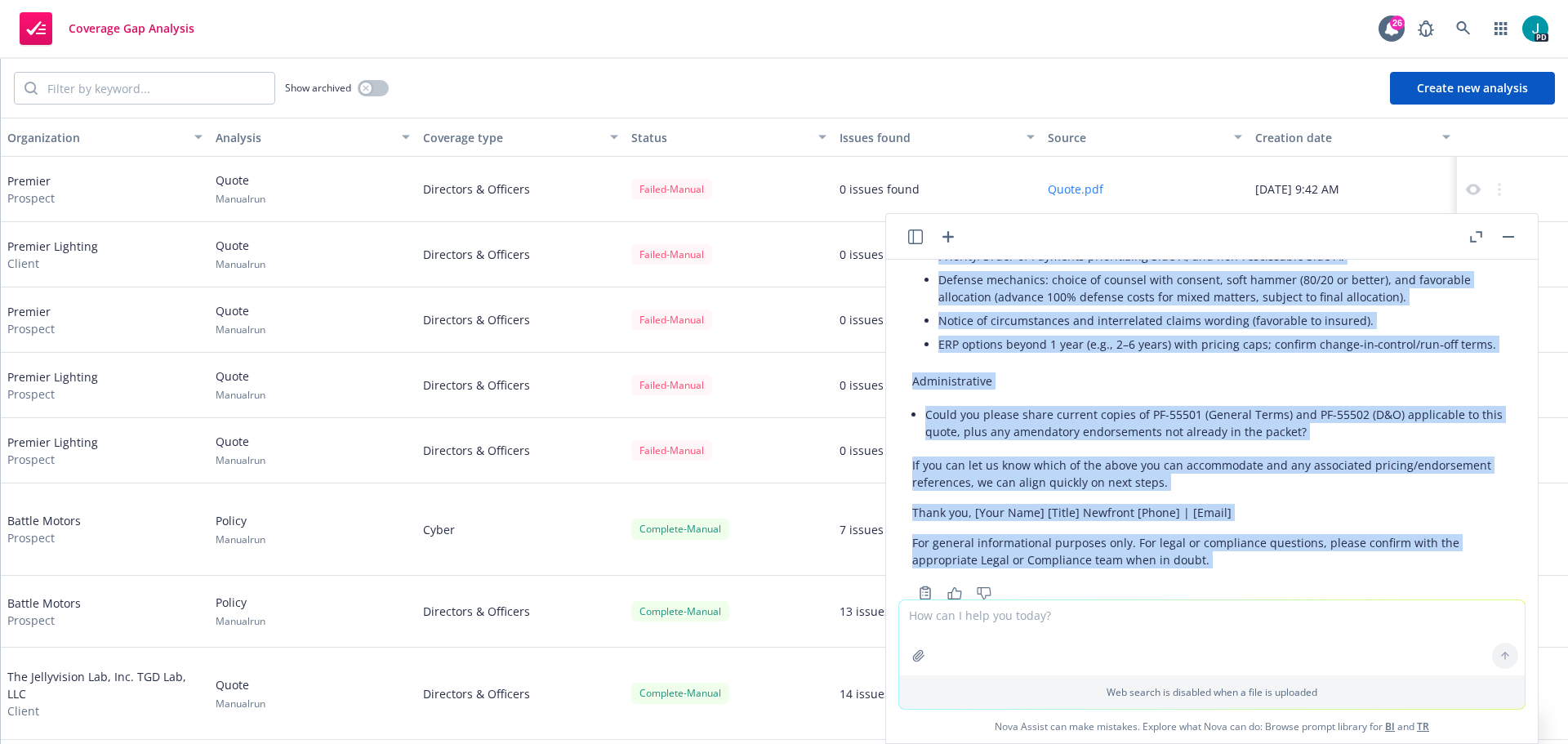
scroll to position [9251, 0]
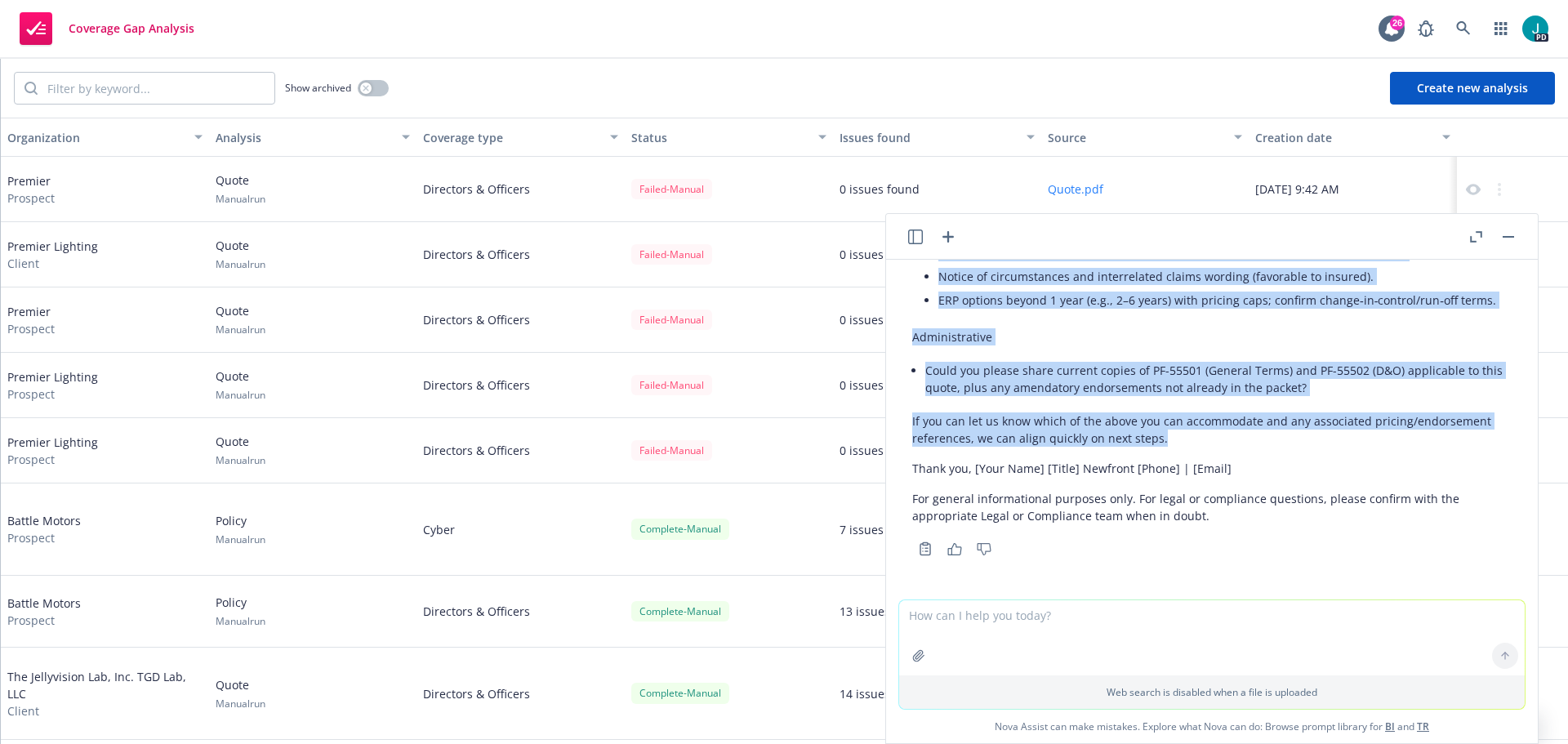
drag, startPoint x: 909, startPoint y: 404, endPoint x: 1407, endPoint y: 443, distance: 499.5
copy div "Lo Ipsu, Dolo sit’am cons. Ad’el seddoeius tem Incid UtlaBoree D&M aliqu eni Ad…"
